Goal: Information Seeking & Learning: Learn about a topic

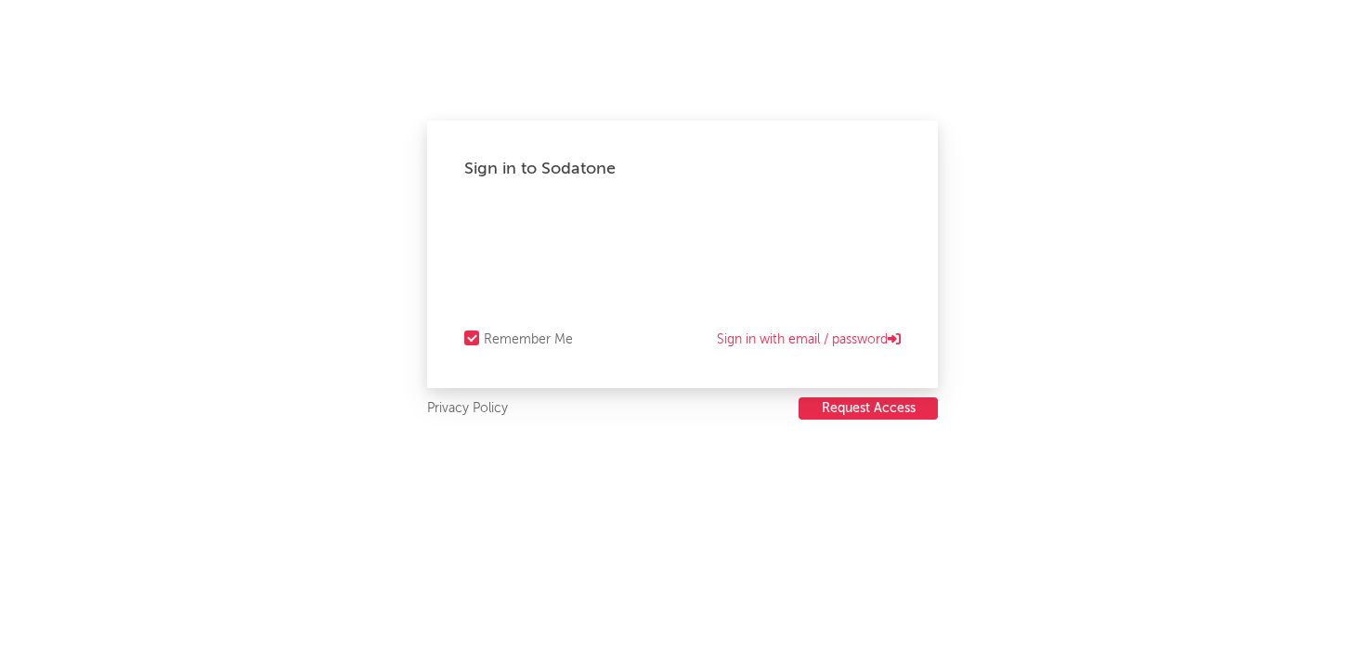
select select "warner_chappell"
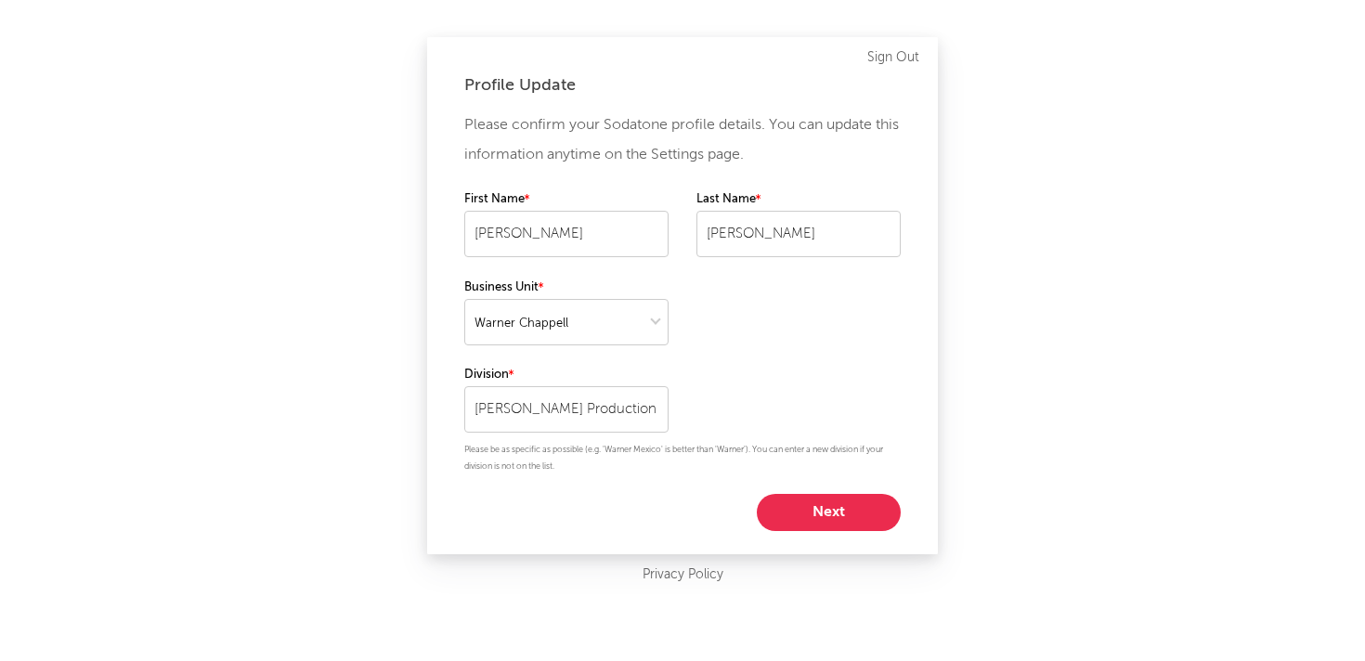
click at [835, 514] on button "Next" at bounding box center [829, 512] width 144 height 37
select select "other"
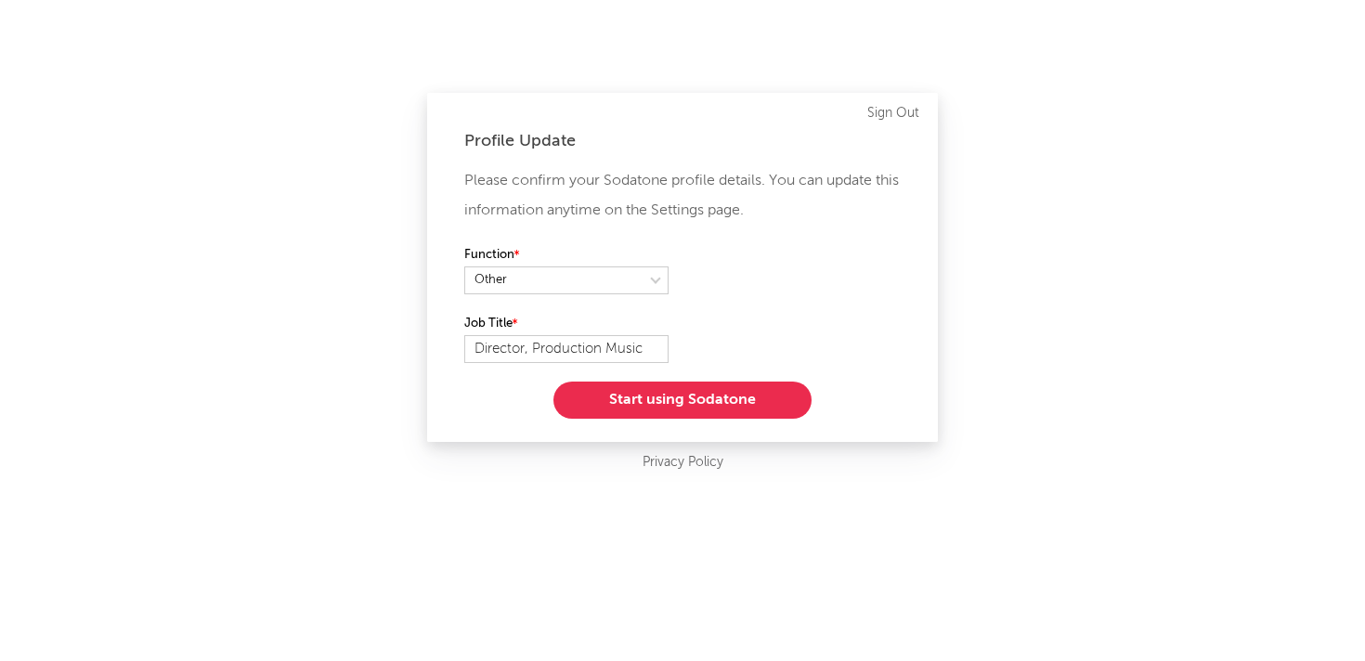
click at [696, 408] on button "Start using Sodatone" at bounding box center [682, 400] width 258 height 37
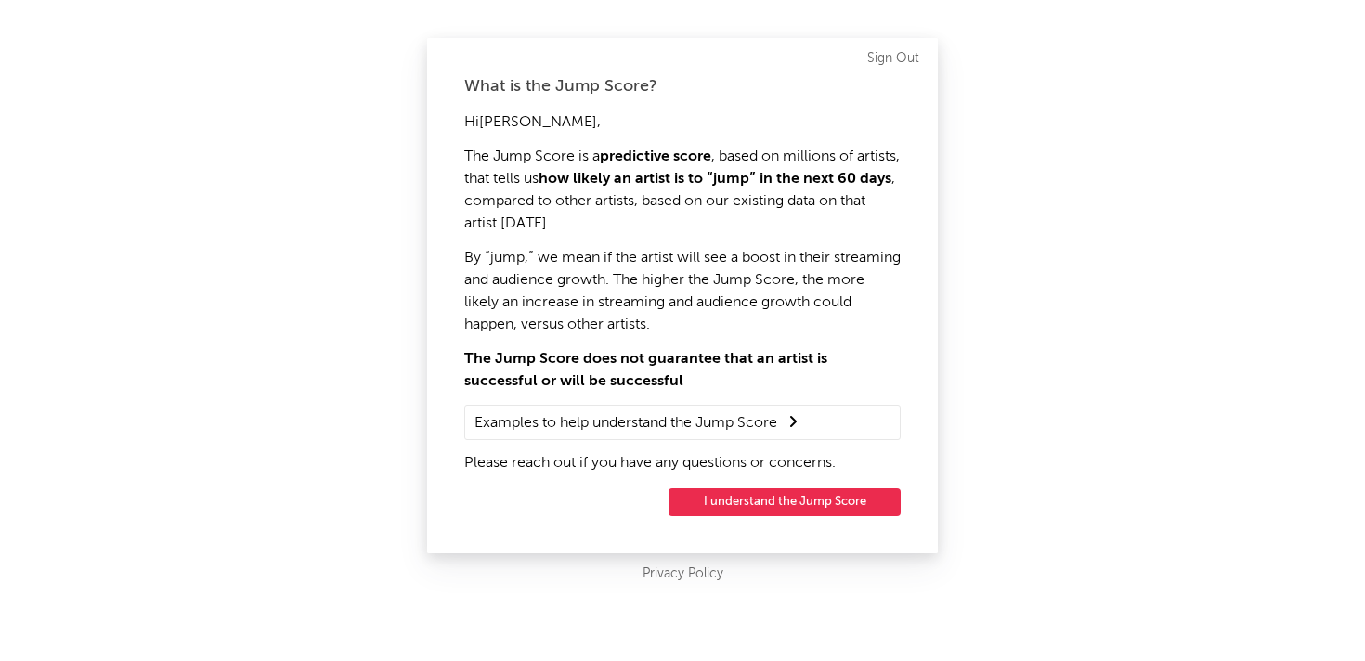
click at [752, 504] on button "I understand the Jump Score" at bounding box center [785, 502] width 232 height 28
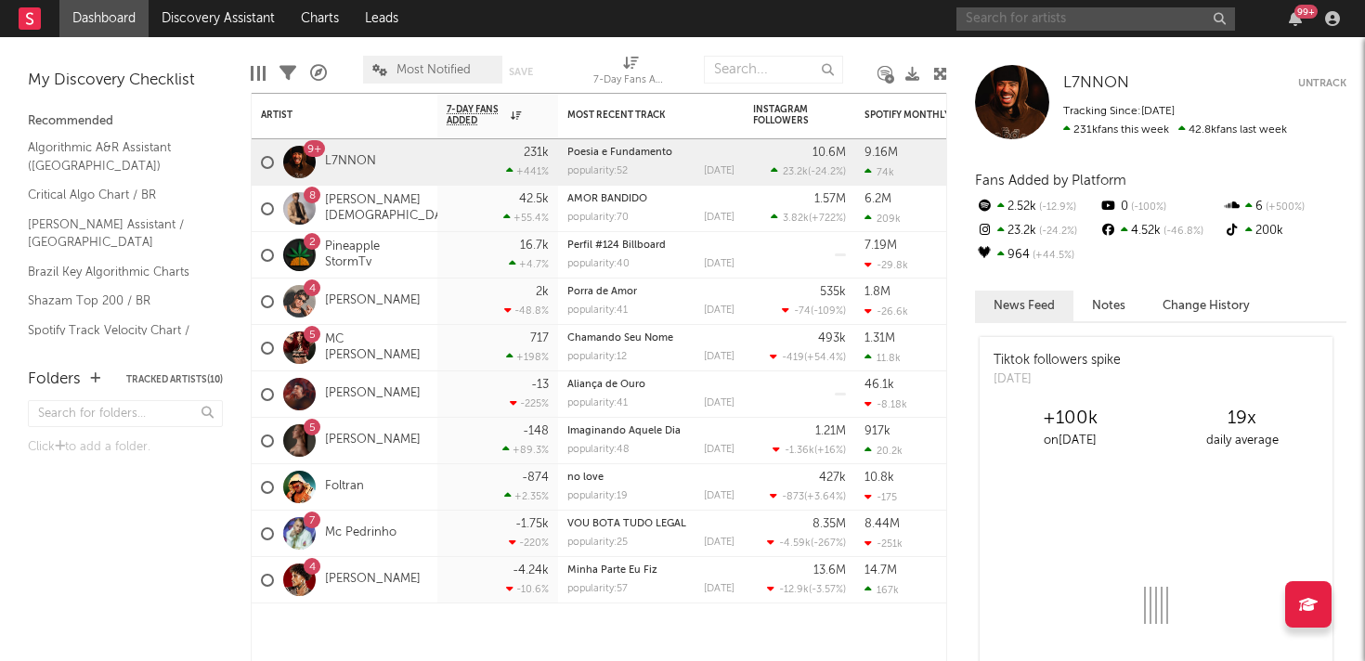
click at [1017, 22] on input "text" at bounding box center [1095, 18] width 279 height 23
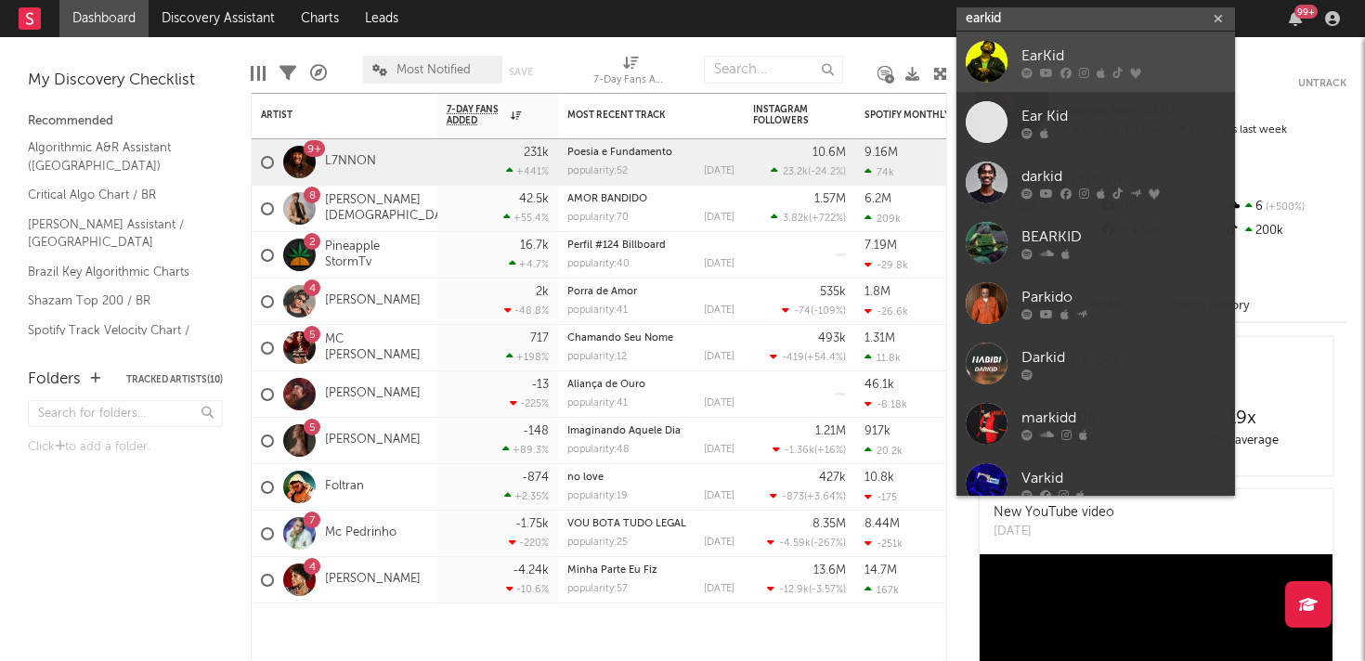
type input "earkid"
click at [979, 62] on div at bounding box center [987, 62] width 42 height 42
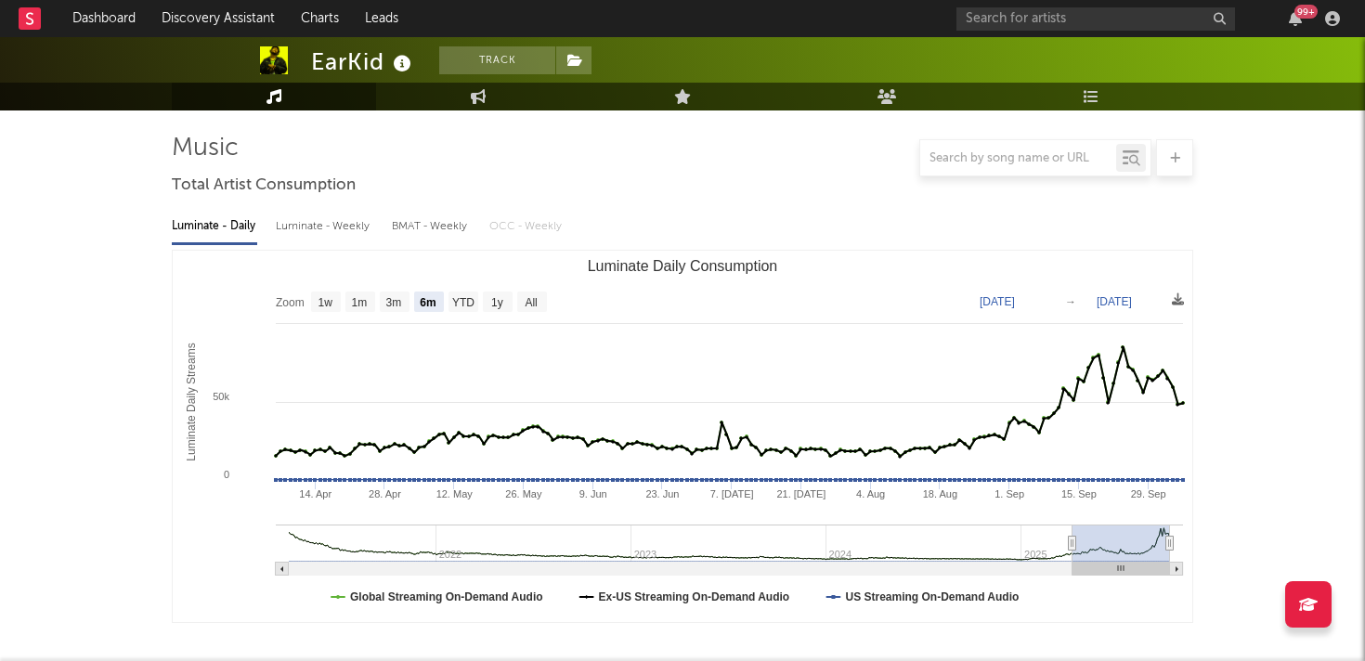
scroll to position [130, 0]
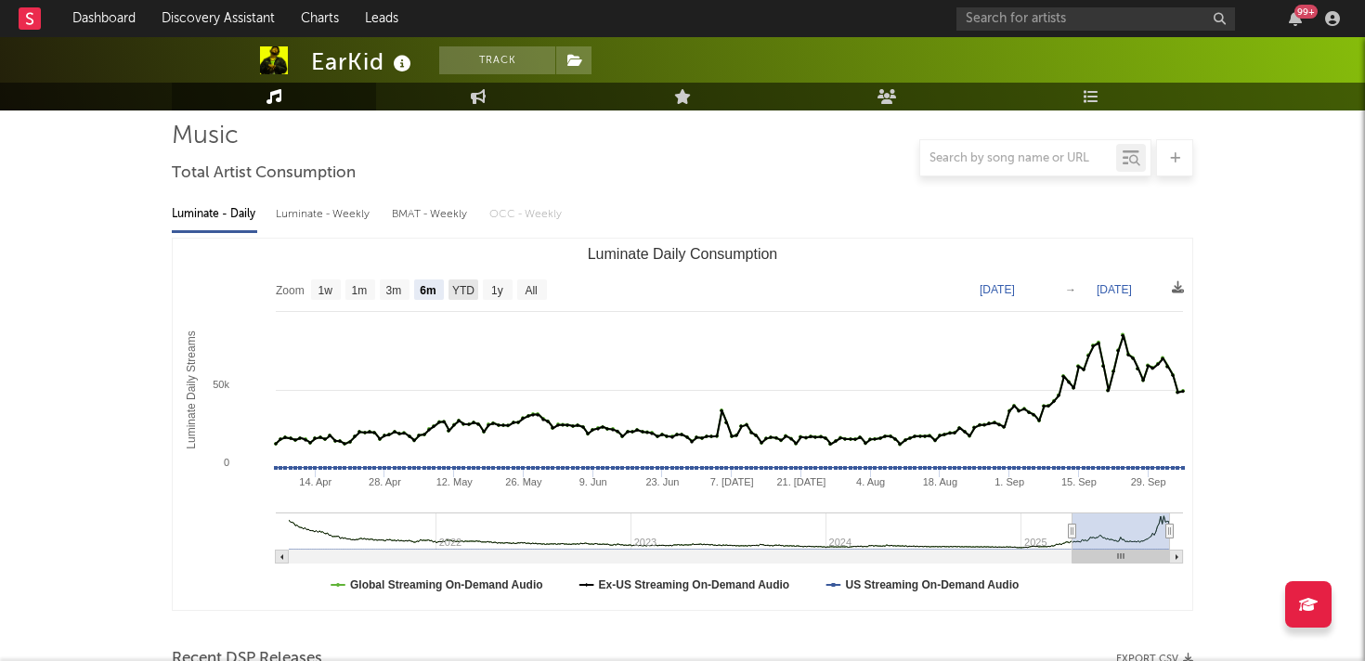
click at [468, 289] on text "YTD" at bounding box center [463, 290] width 22 height 13
select select "YTD"
type input "[DATE]"
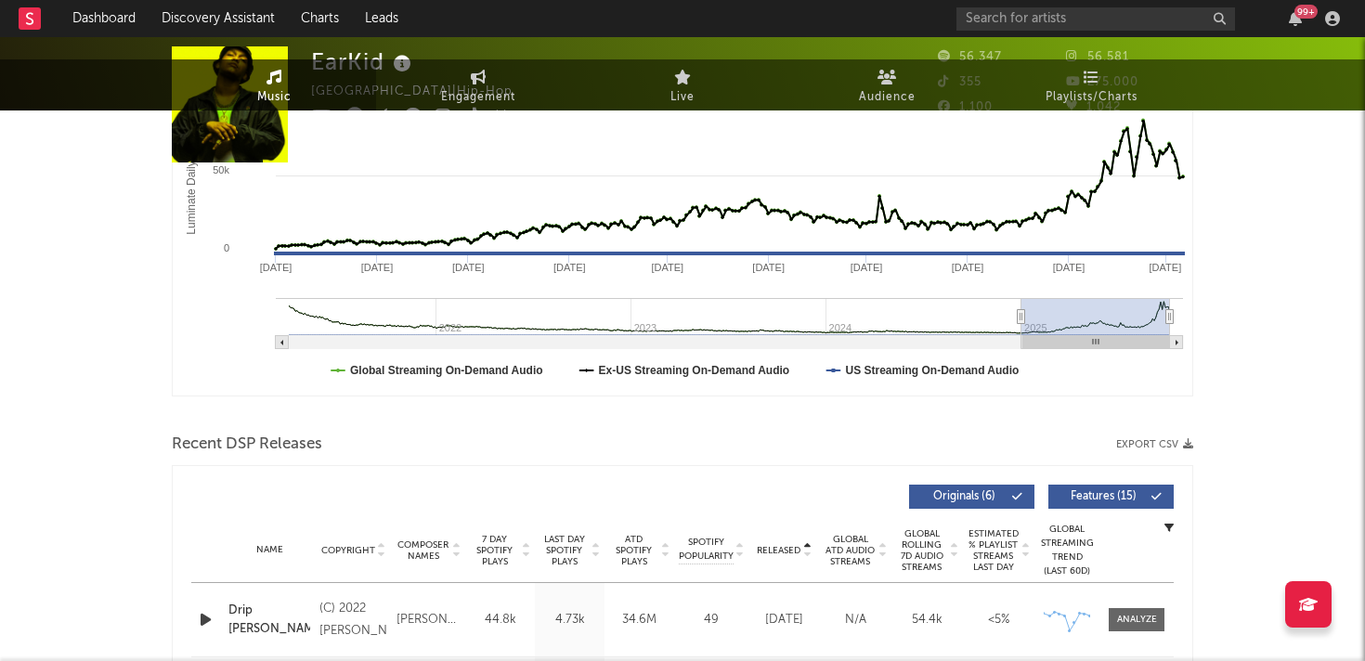
scroll to position [0, 0]
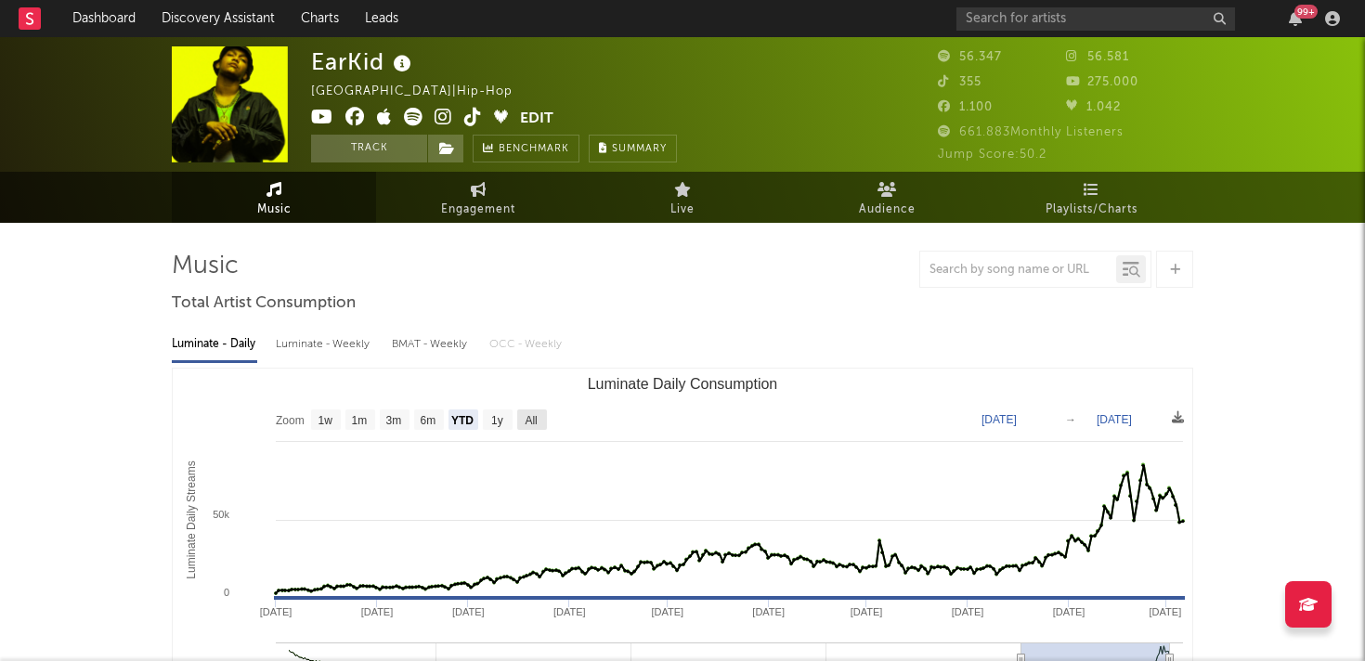
click at [529, 422] on text "All" at bounding box center [531, 420] width 12 height 13
select select "All"
type input "[DATE]"
